Goal: Task Accomplishment & Management: Use online tool/utility

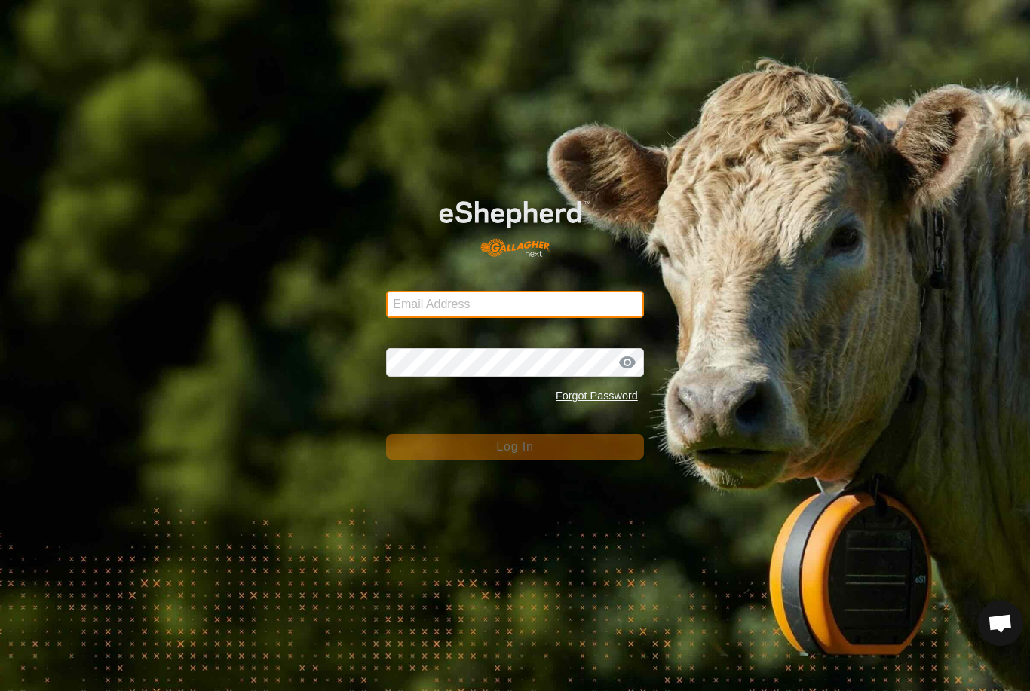
click at [580, 314] on input "Email Address" at bounding box center [515, 304] width 258 height 27
type input "[PERSON_NAME][EMAIL_ADDRESS][PERSON_NAME][DOMAIN_NAME]"
click at [515, 447] on button "Log In" at bounding box center [515, 447] width 258 height 26
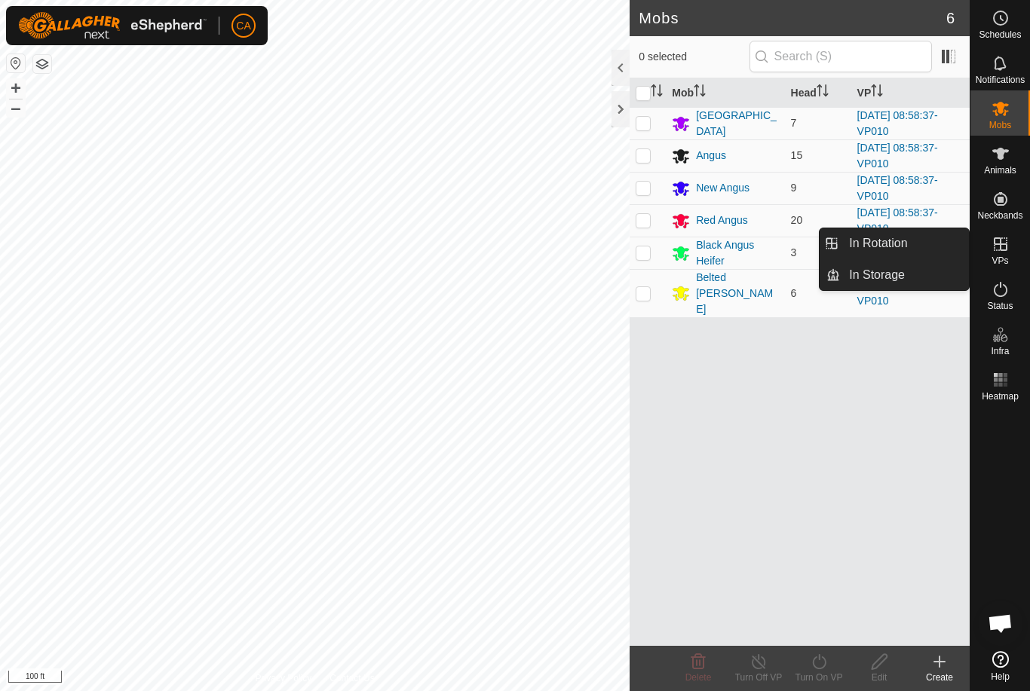
click at [892, 249] on span "In Rotation" at bounding box center [878, 244] width 58 height 18
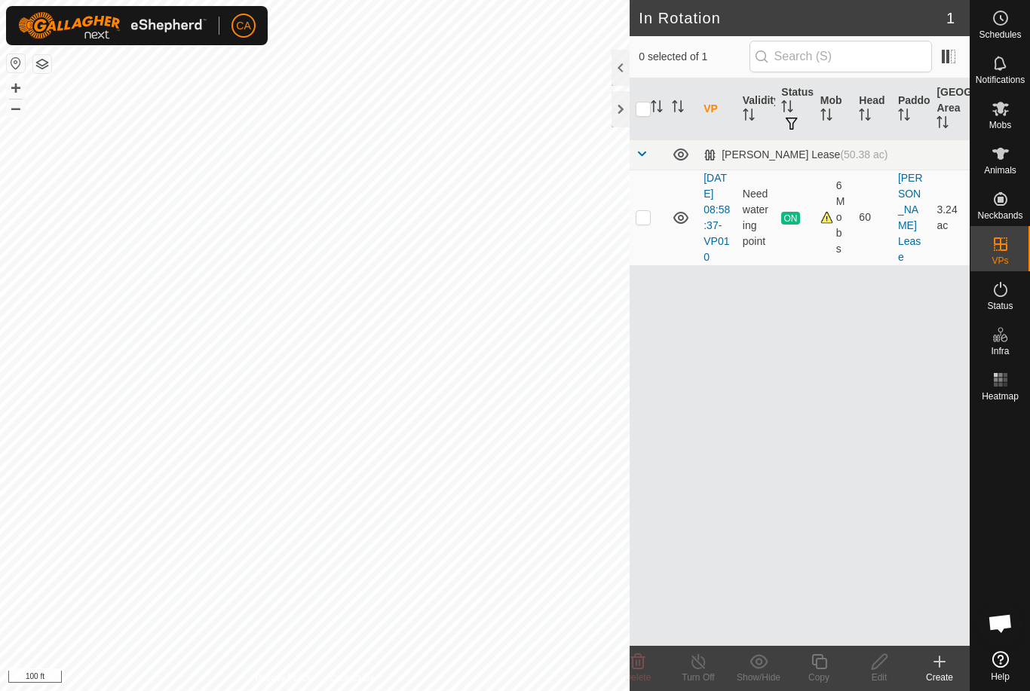
click at [647, 221] on p-checkbox at bounding box center [643, 217] width 15 height 12
checkbox input "true"
click at [829, 666] on copy-svg-icon at bounding box center [819, 662] width 60 height 18
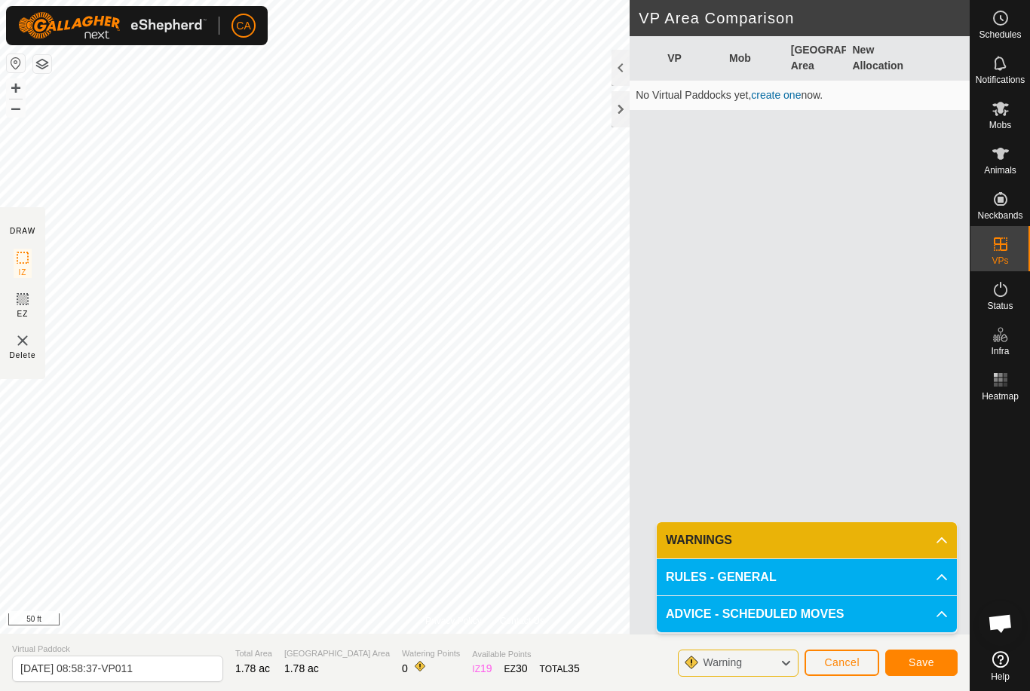
click at [921, 662] on span "Save" at bounding box center [922, 663] width 26 height 12
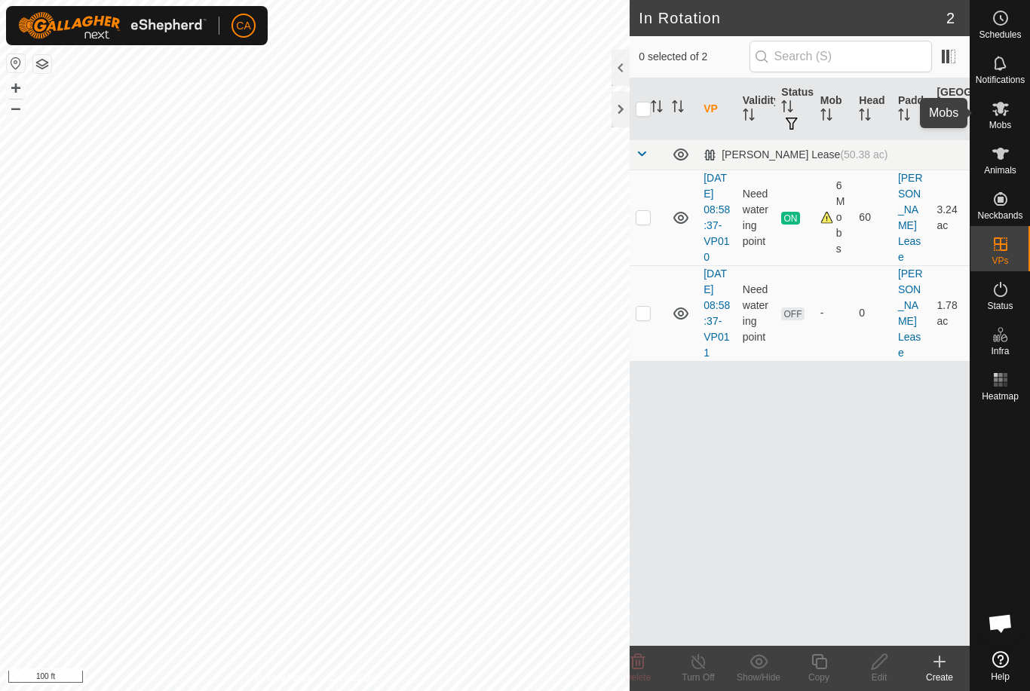
click at [1004, 126] on span "Mobs" at bounding box center [1000, 125] width 22 height 9
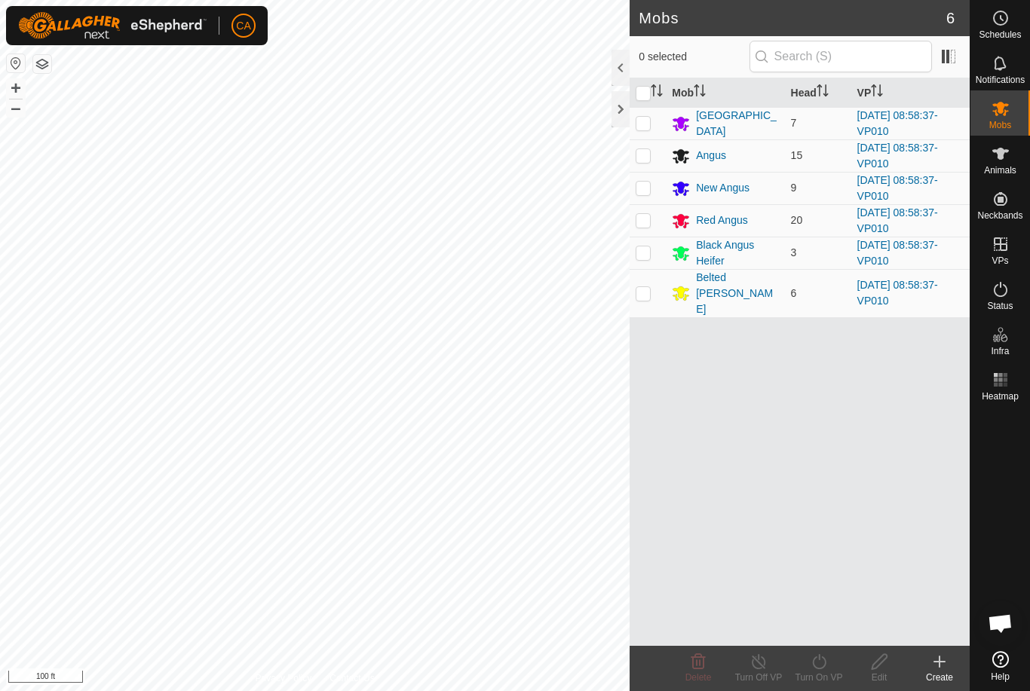
click at [642, 97] on input "checkbox" at bounding box center [643, 93] width 15 height 15
checkbox input "true"
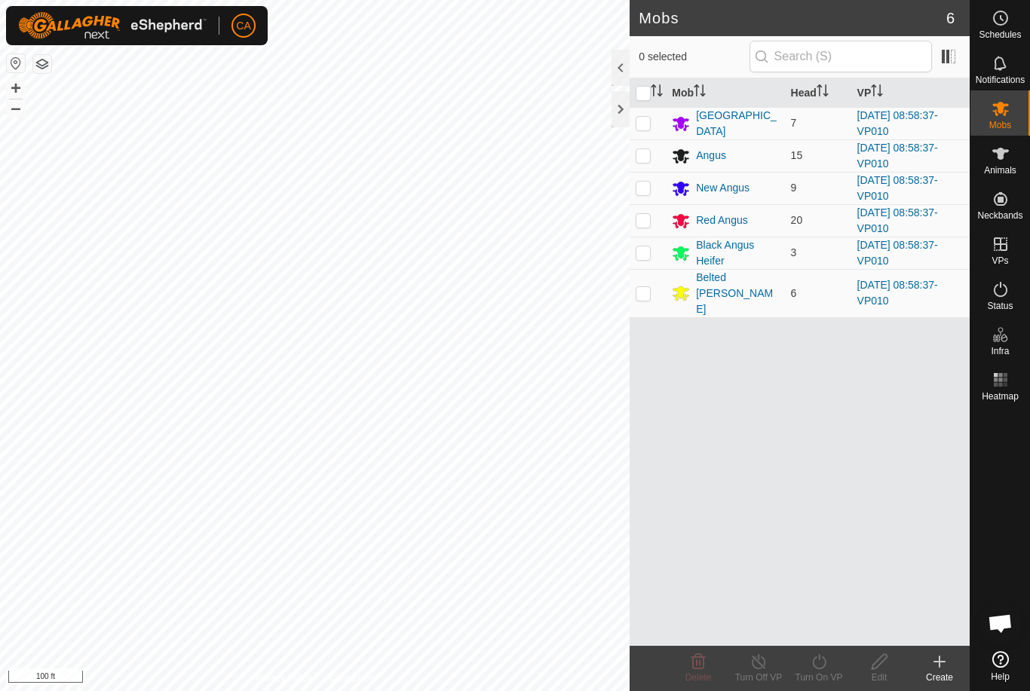
checkbox input "true"
click at [825, 673] on div "Turn On VP" at bounding box center [819, 678] width 60 height 14
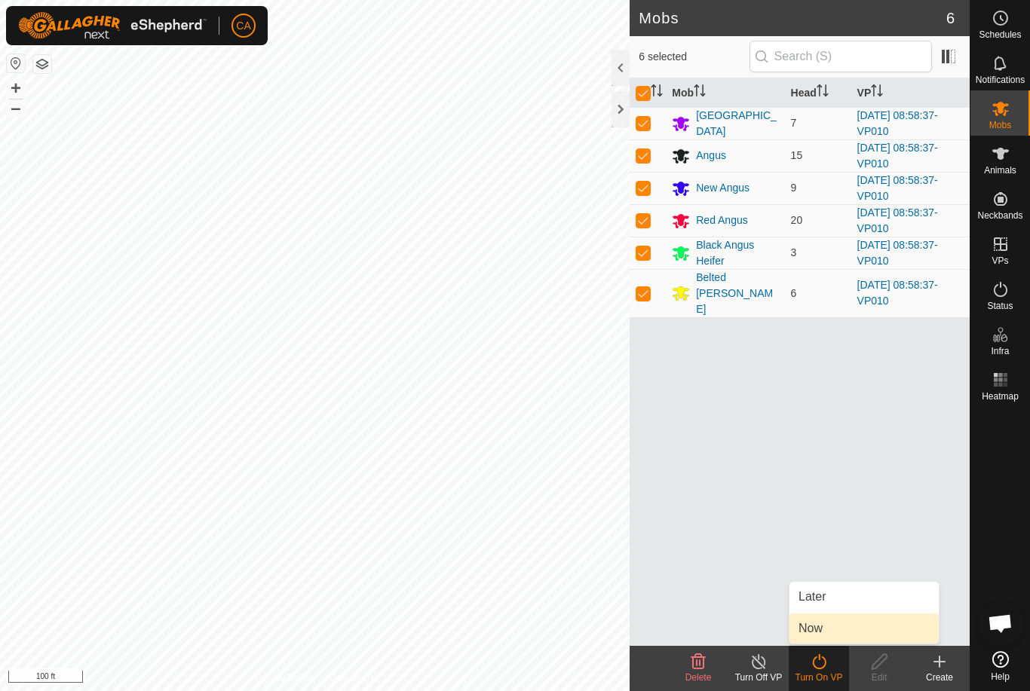
click at [851, 635] on link "Now" at bounding box center [863, 629] width 149 height 30
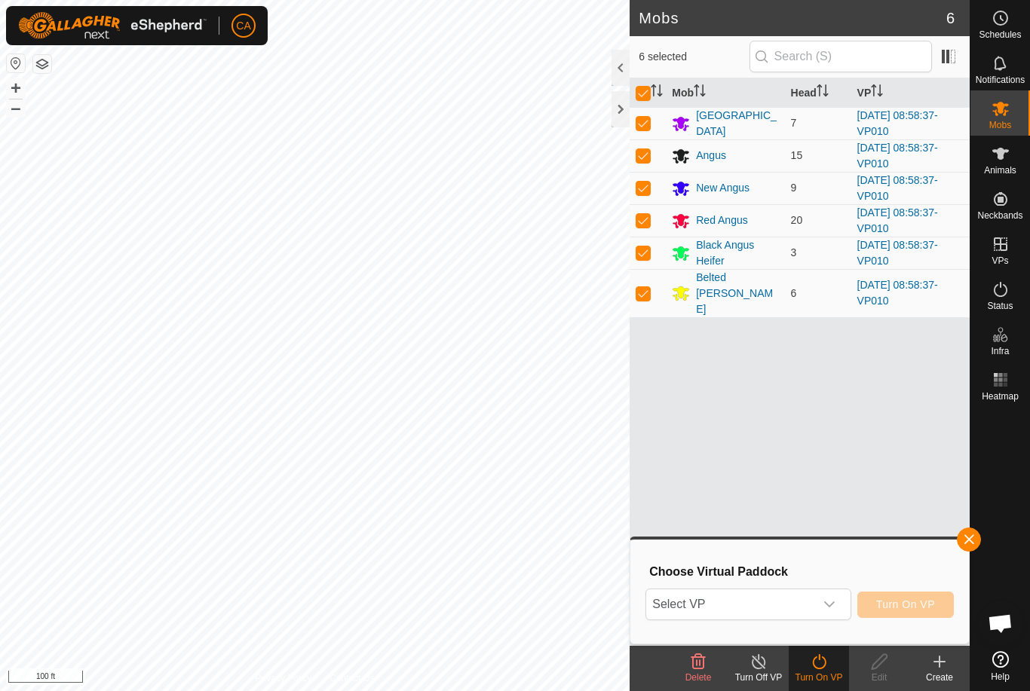
click at [775, 612] on span "Select VP" at bounding box center [729, 605] width 167 height 30
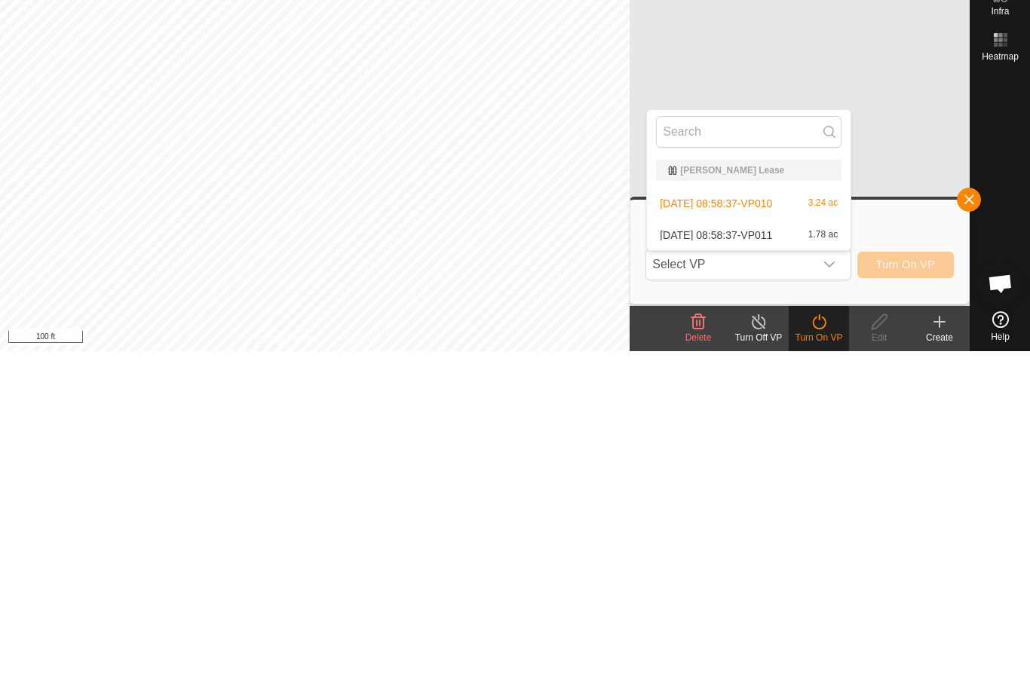
click at [772, 570] on span "[DATE] 08:58:37-VP011" at bounding box center [716, 575] width 112 height 11
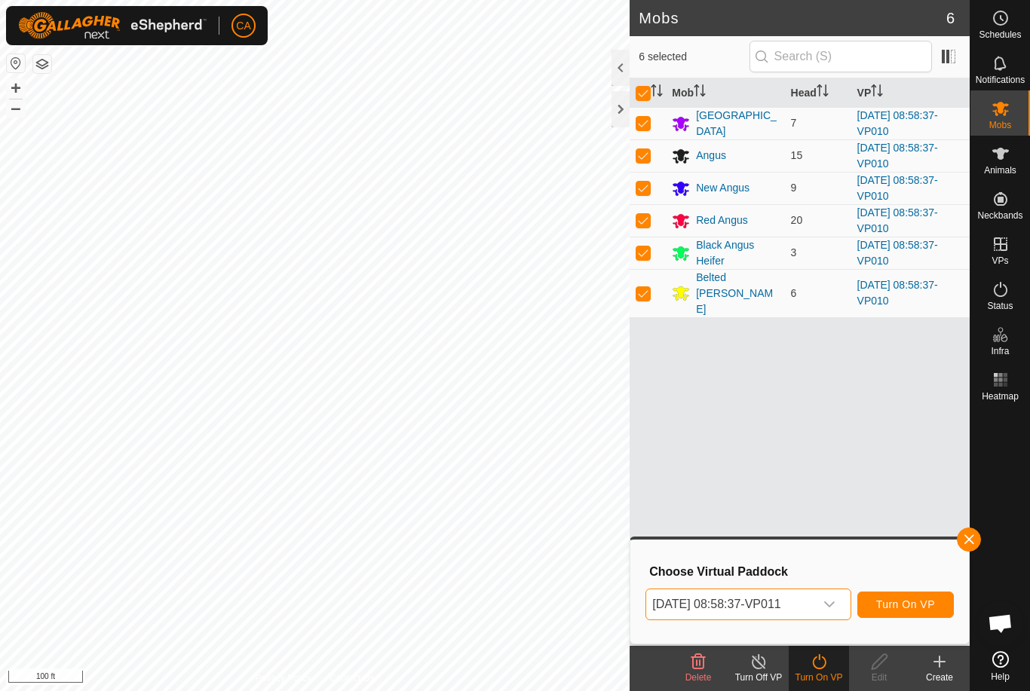
click at [909, 606] on span "Turn On VP" at bounding box center [905, 605] width 59 height 12
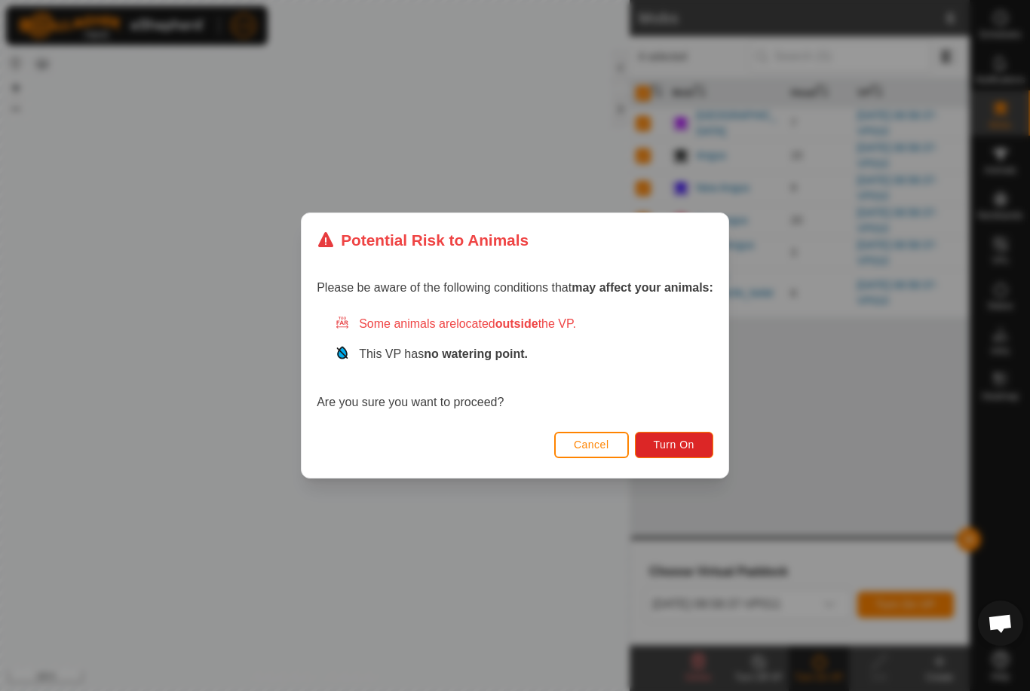
click at [689, 446] on span "Turn On" at bounding box center [674, 445] width 41 height 12
